Goal: Navigation & Orientation: Find specific page/section

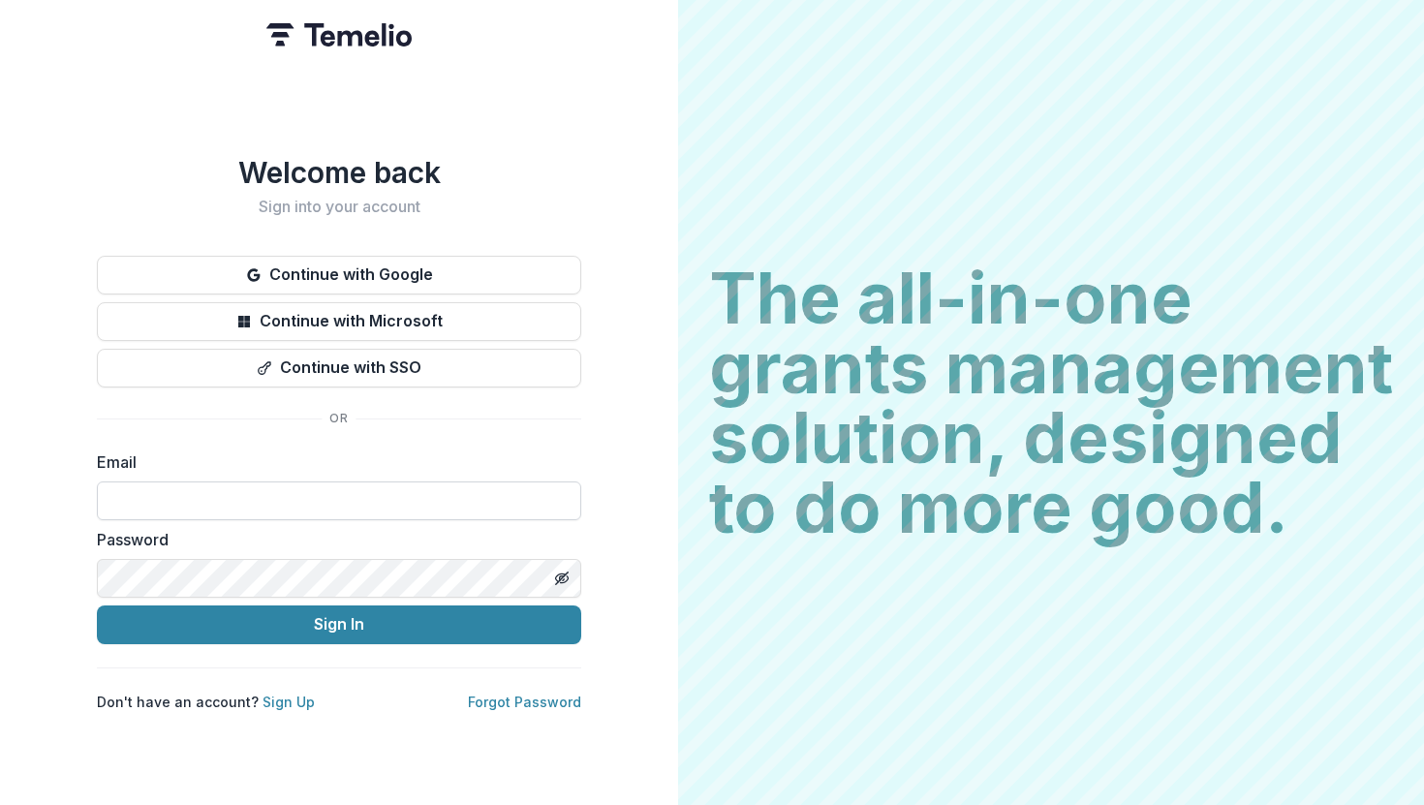
click at [466, 492] on input at bounding box center [339, 501] width 484 height 39
type input "**********"
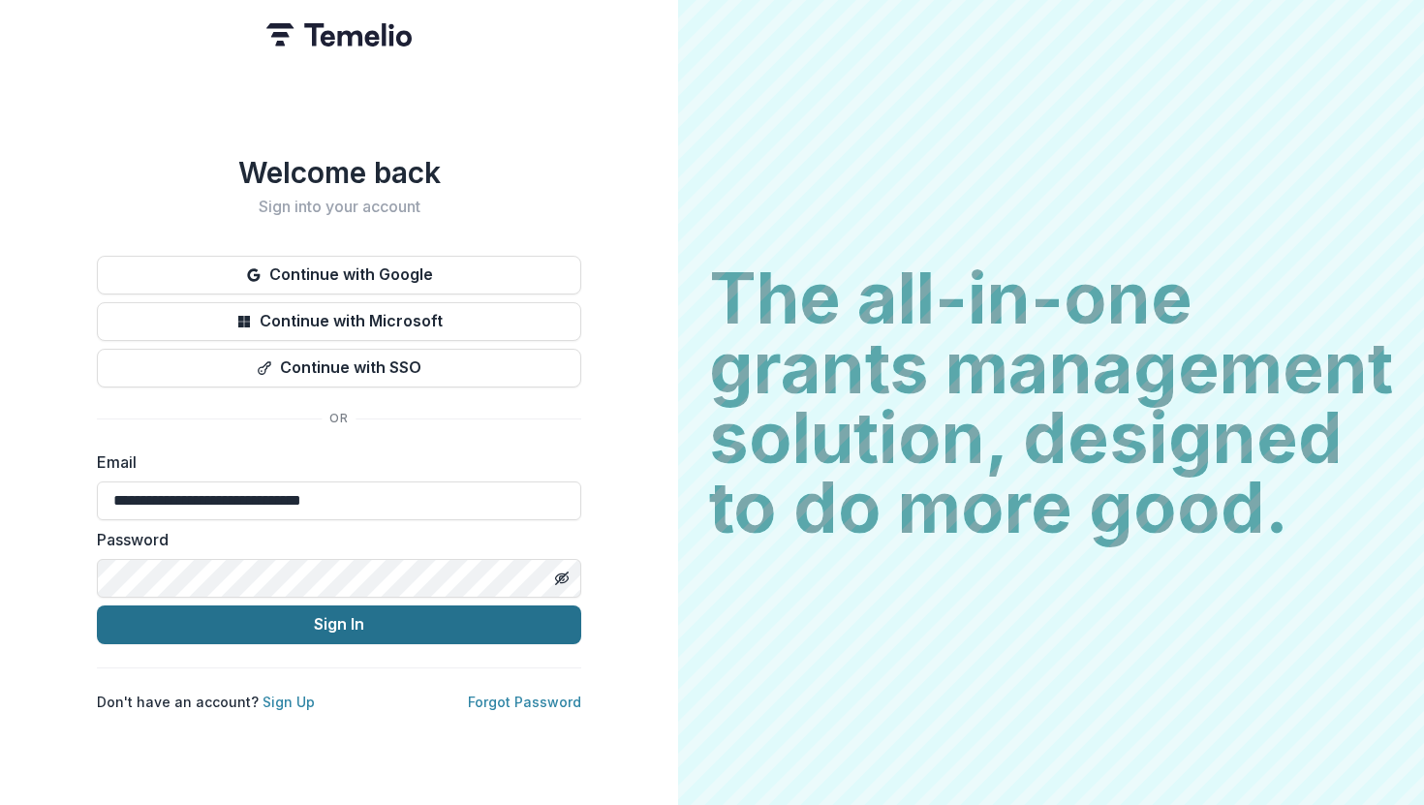
click at [339, 613] on button "Sign In" at bounding box center [339, 625] width 484 height 39
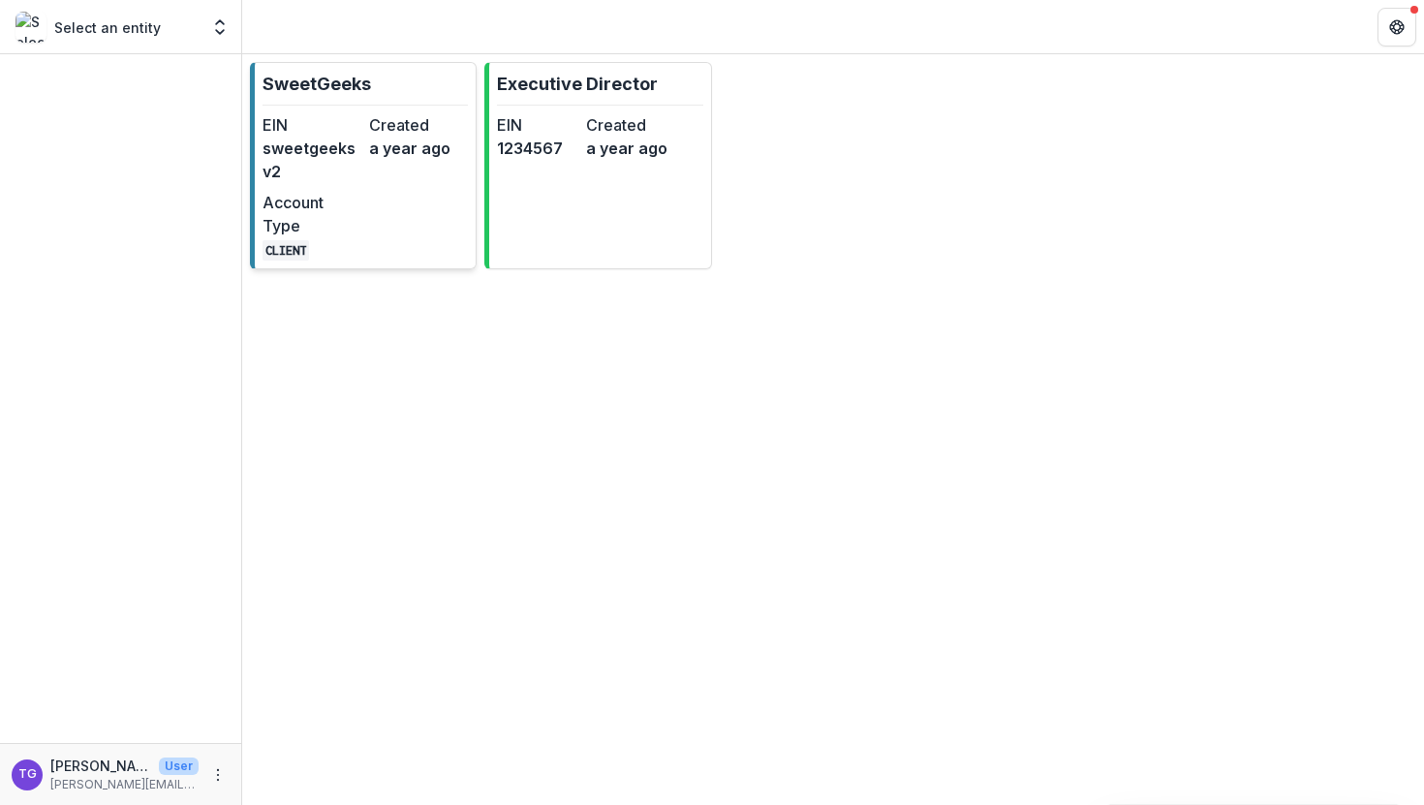
click at [332, 200] on dt "Account Type" at bounding box center [312, 214] width 99 height 47
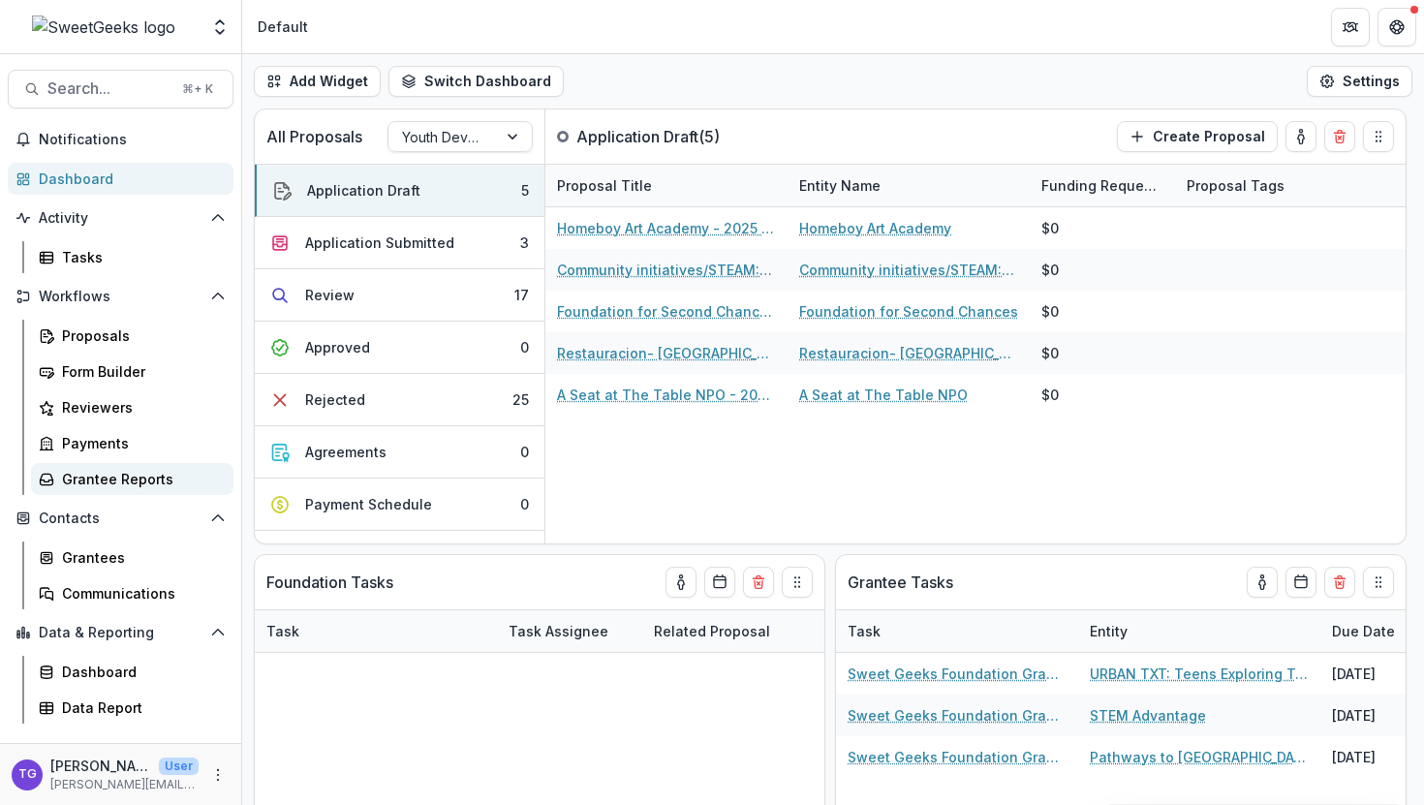
click at [106, 473] on div "Grantee Reports" at bounding box center [140, 479] width 156 height 20
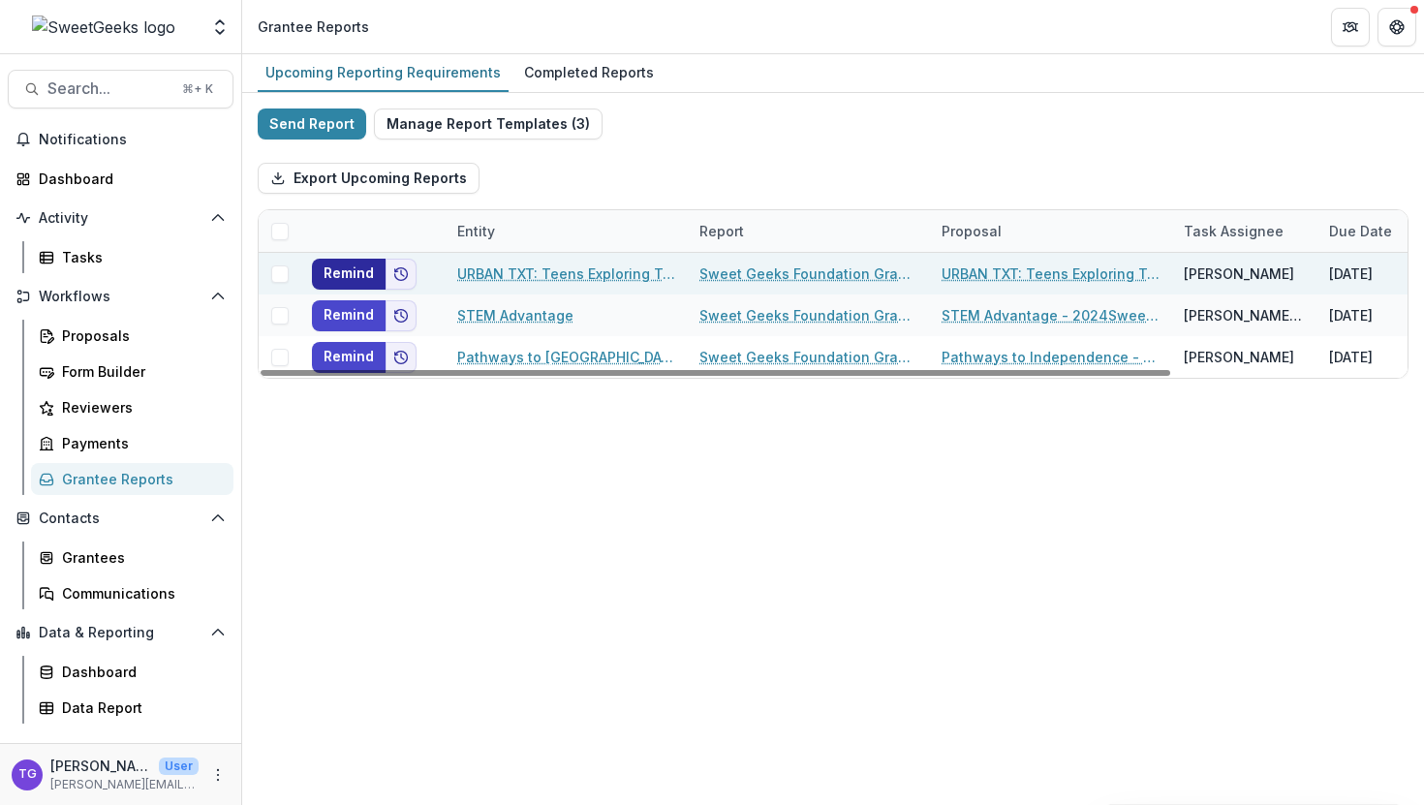
click at [329, 272] on button "Remind" at bounding box center [349, 274] width 74 height 31
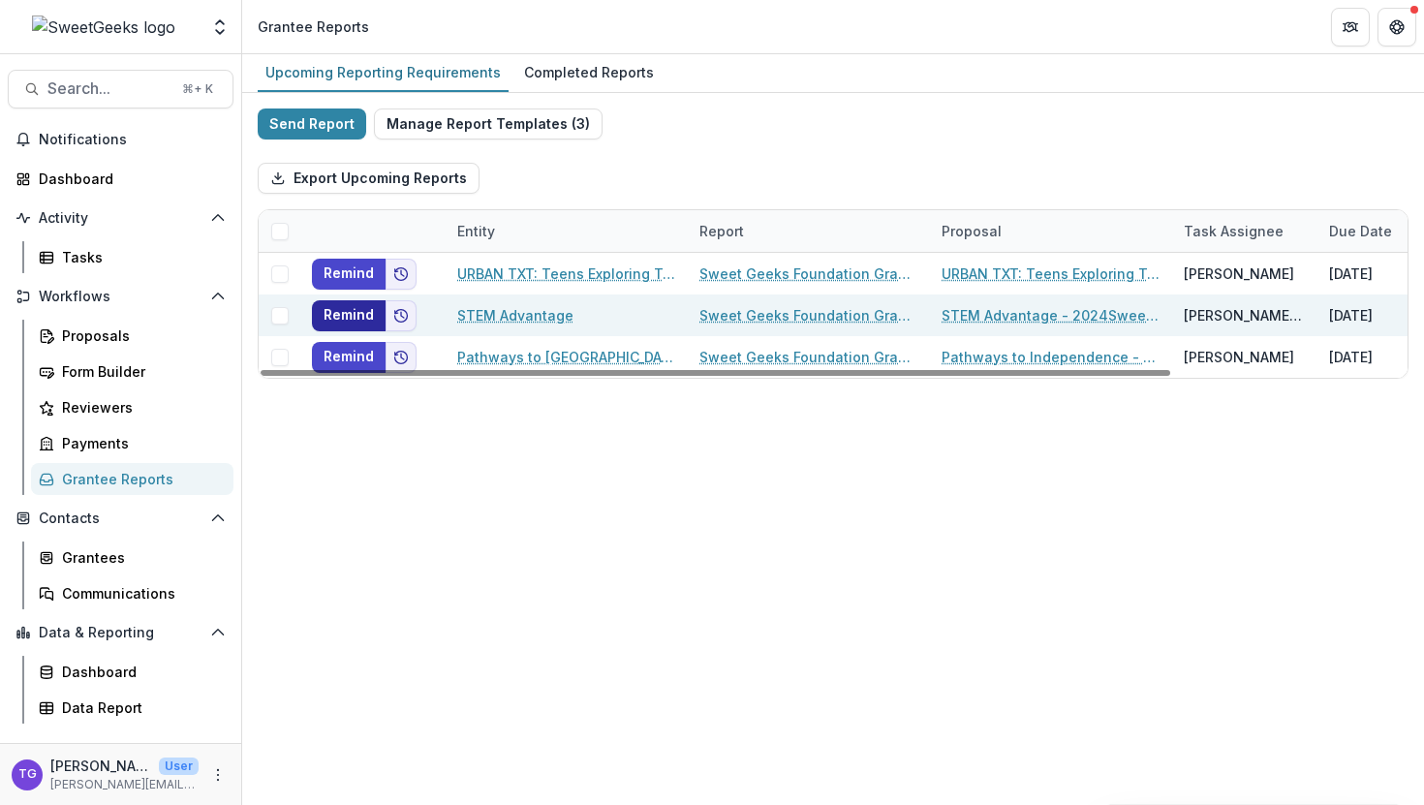
click at [338, 313] on button "Remind" at bounding box center [349, 315] width 74 height 31
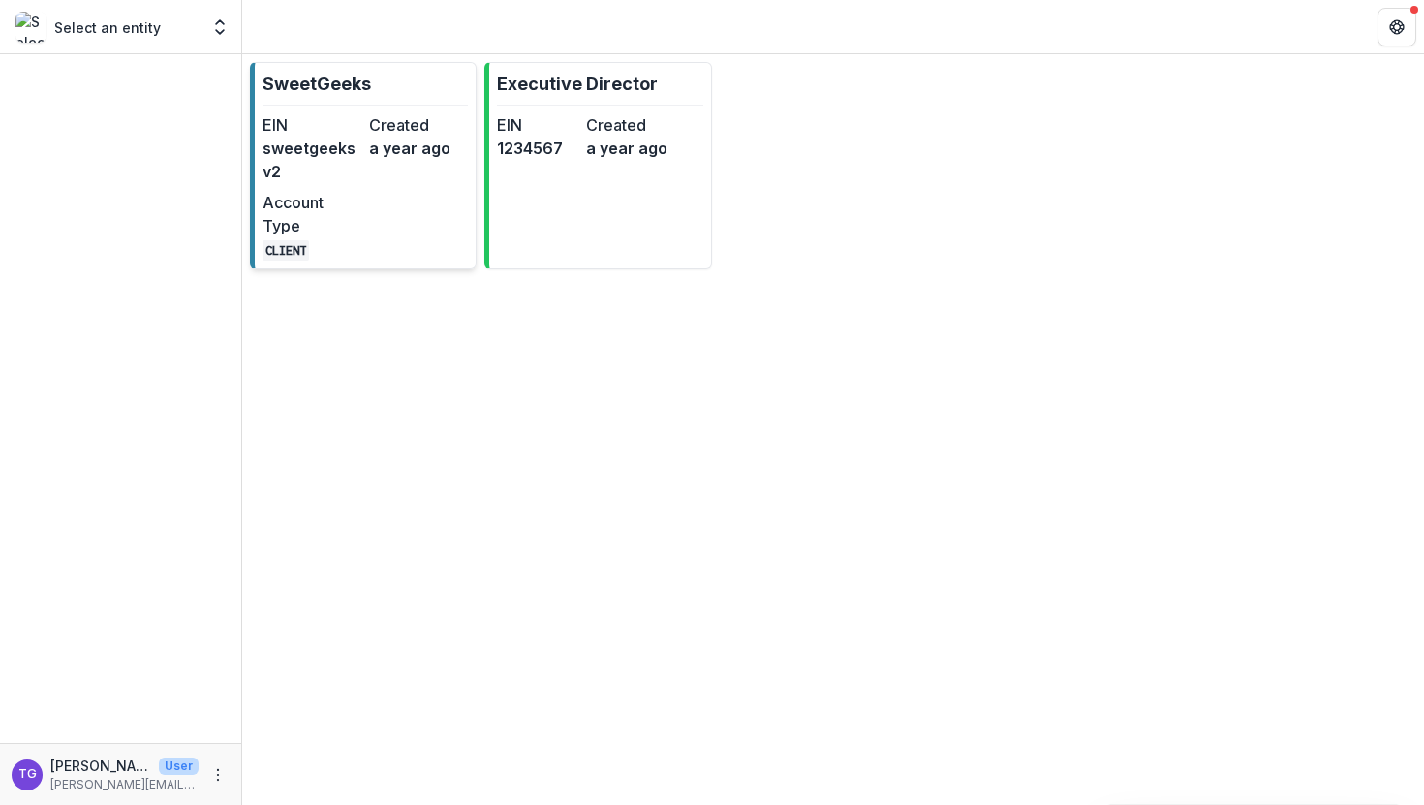
click at [319, 200] on dt "Account Type" at bounding box center [312, 214] width 99 height 47
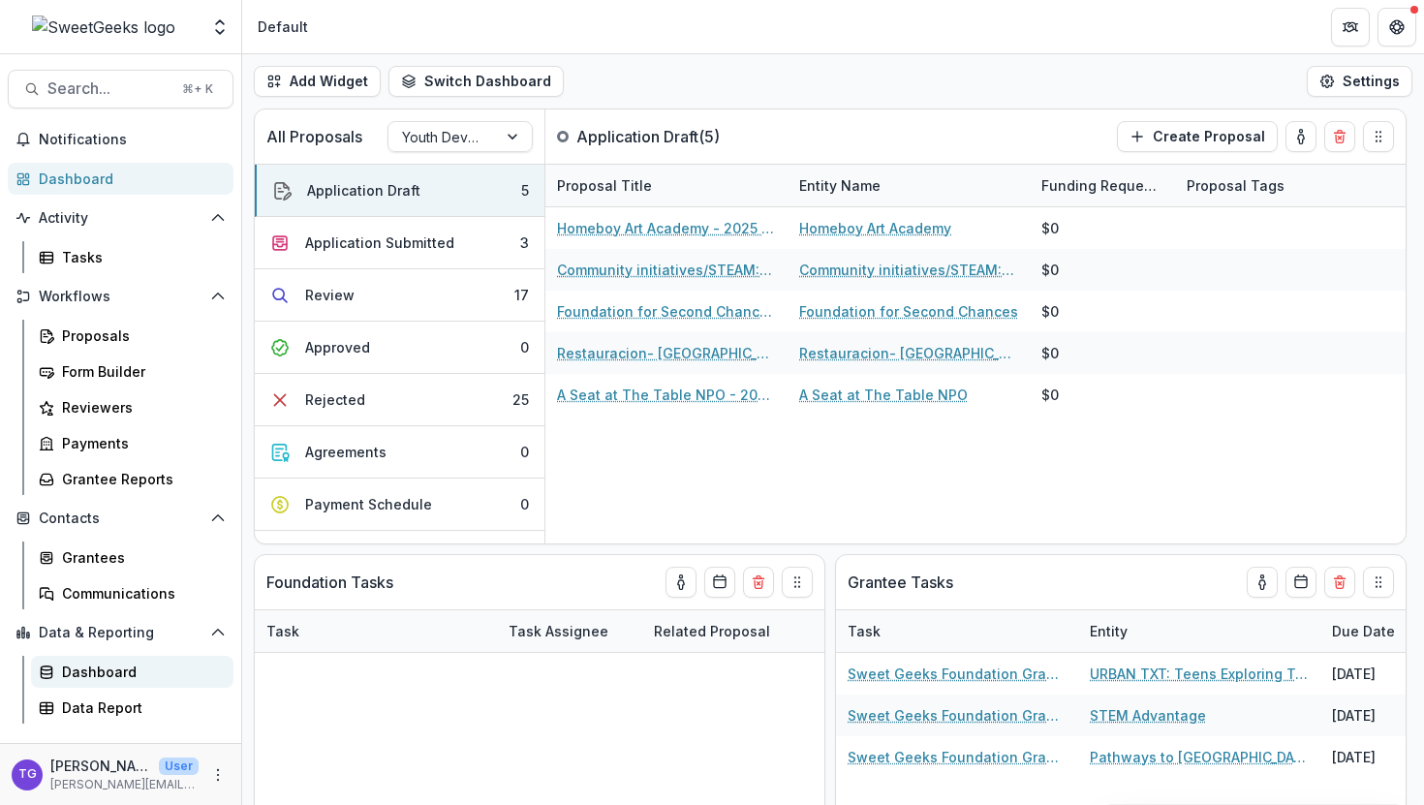
click at [115, 658] on link "Dashboard" at bounding box center [132, 672] width 202 height 32
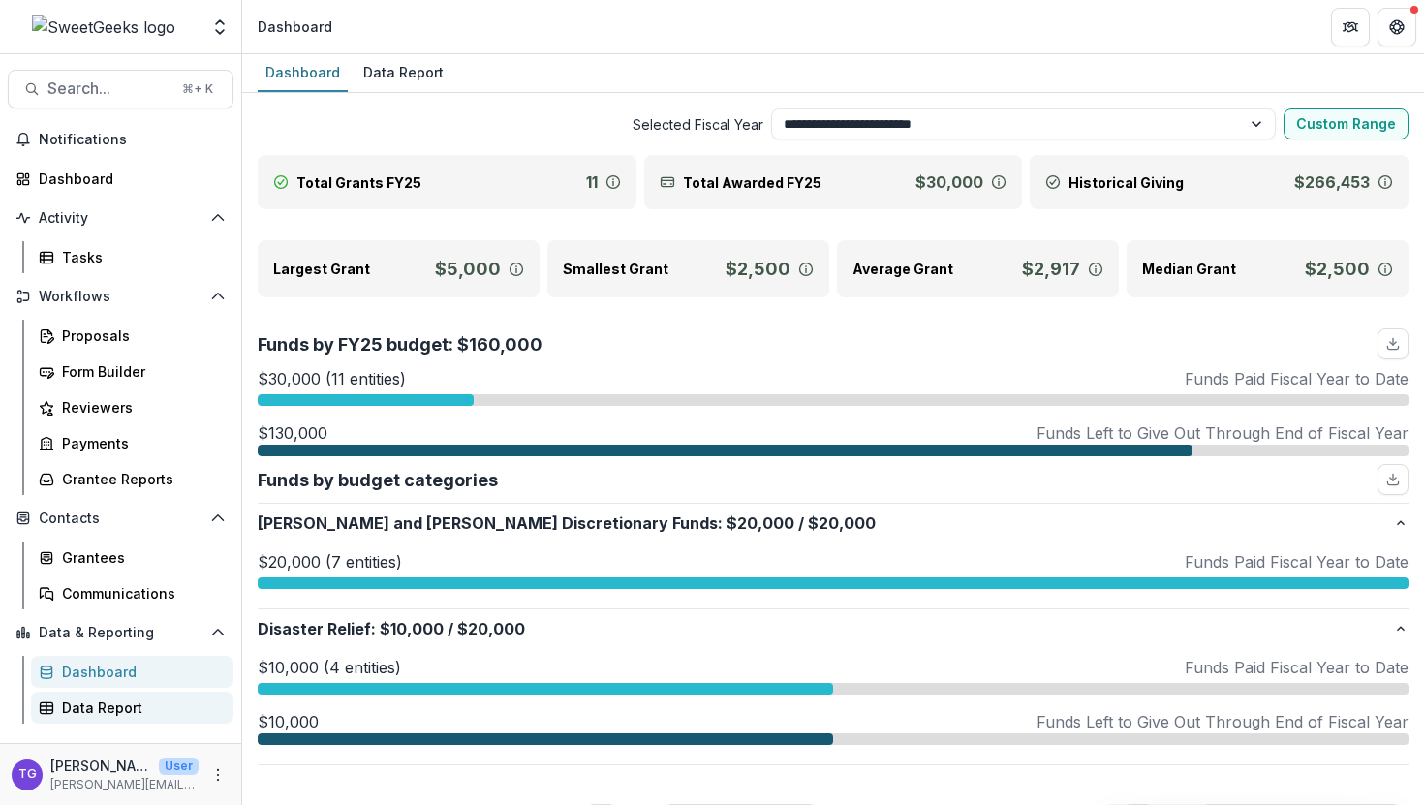
click at [104, 699] on div "Data Report" at bounding box center [140, 708] width 156 height 20
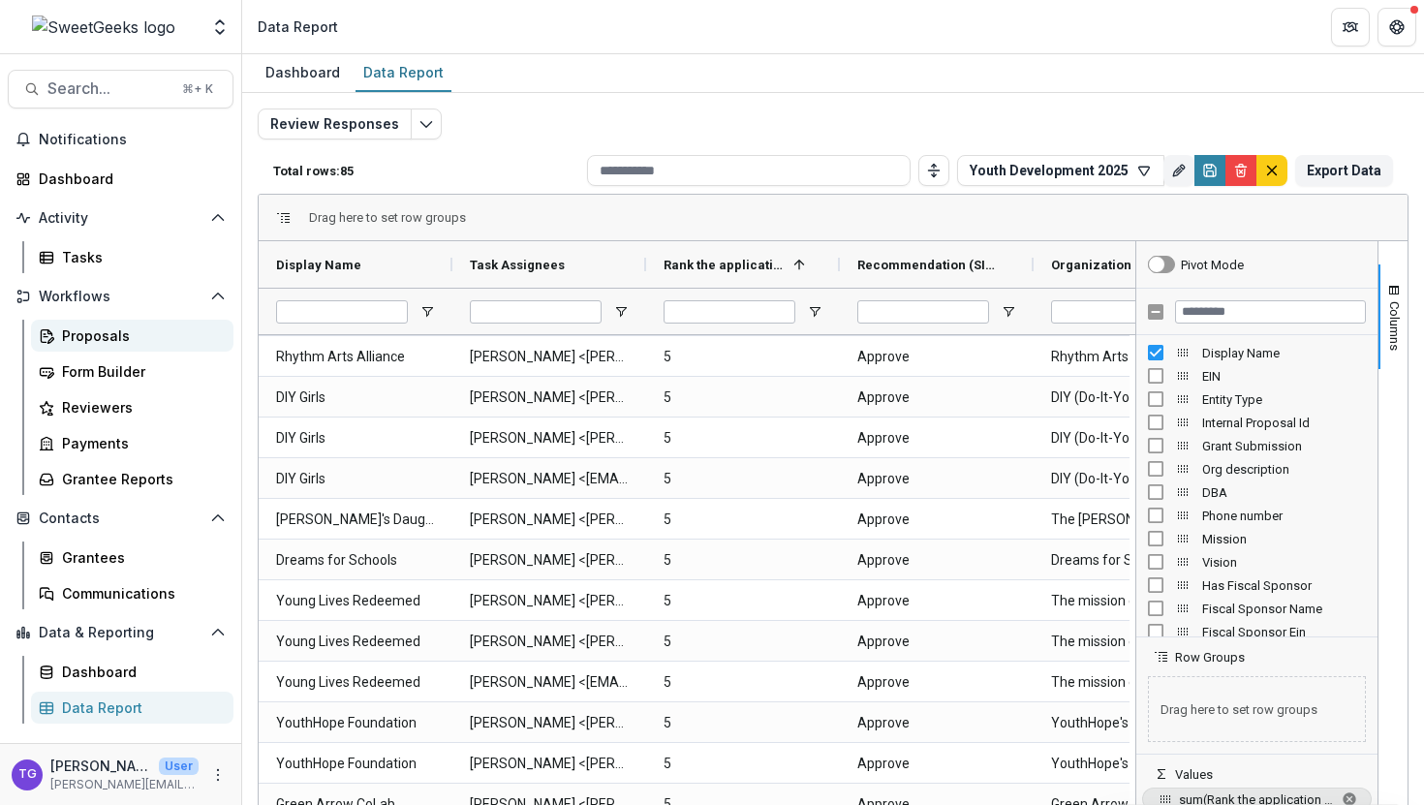
click at [102, 332] on div "Proposals" at bounding box center [140, 336] width 156 height 20
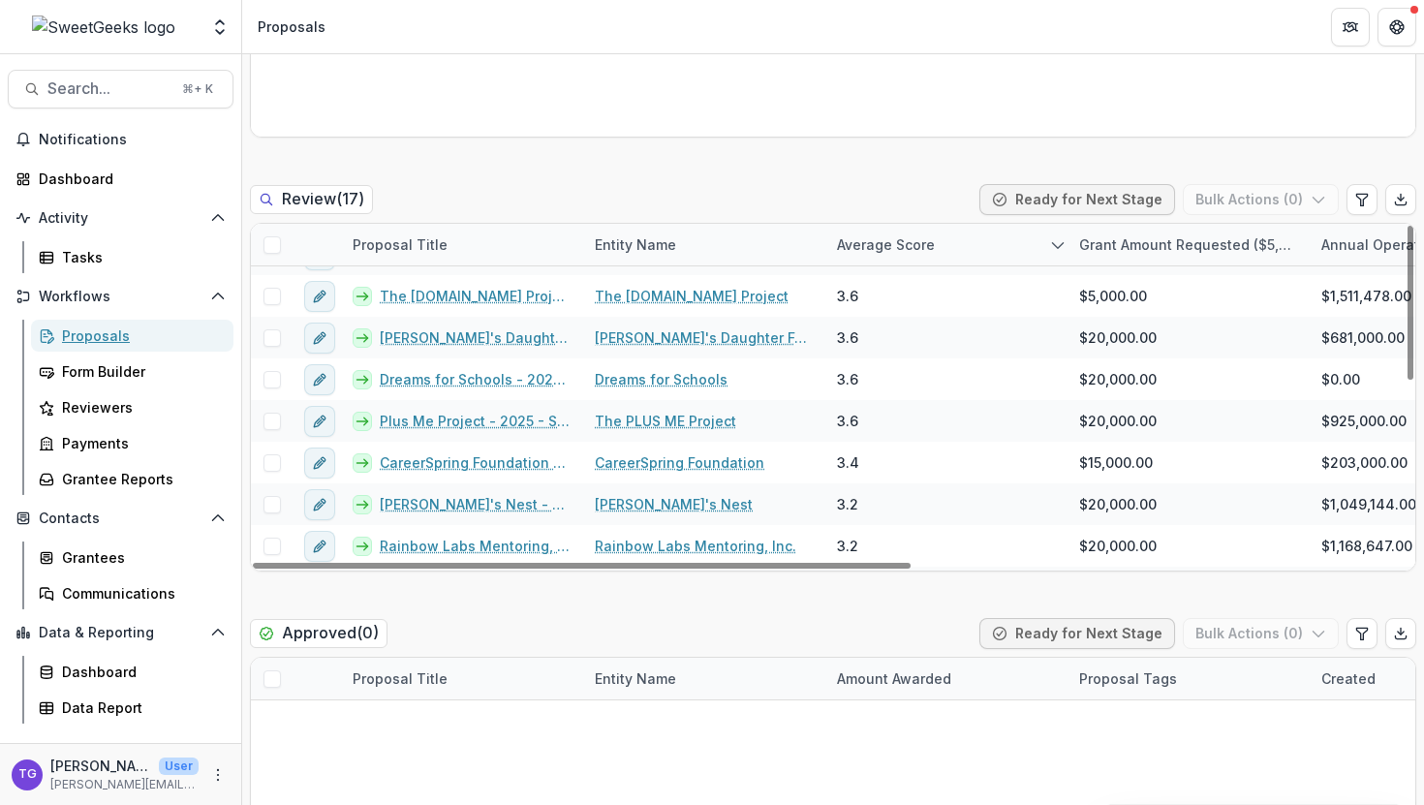
scroll to position [327, 0]
